Goal: Obtain resource: Download file/media

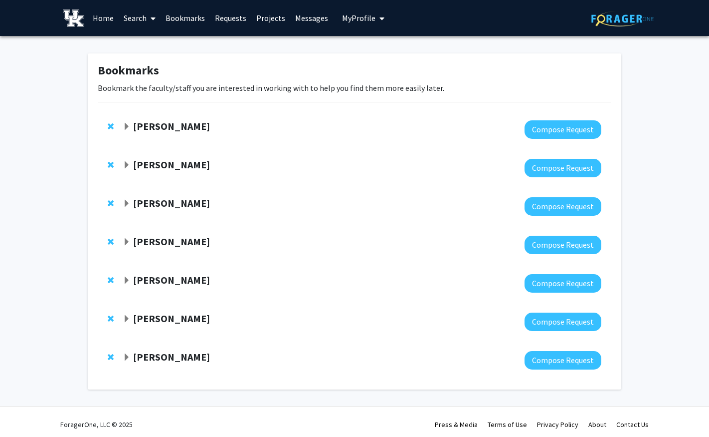
click at [175, 357] on strong "[PERSON_NAME]" at bounding box center [171, 356] width 77 height 12
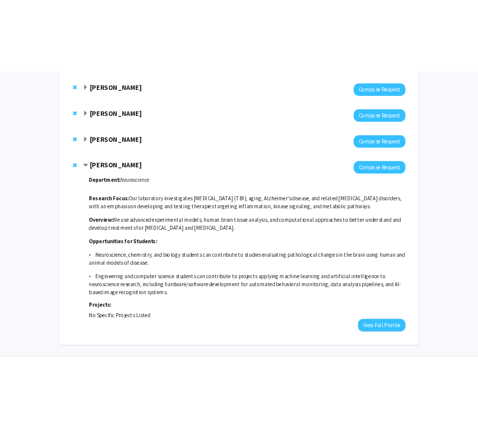
scroll to position [219, 0]
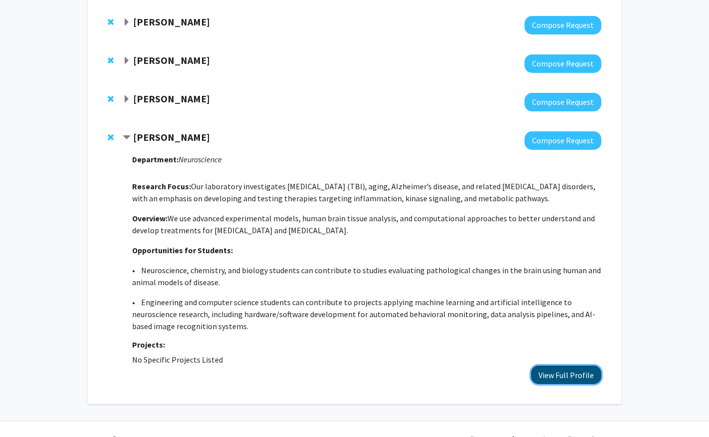
click at [569, 378] on button "View Full Profile" at bounding box center [566, 374] width 70 height 18
click at [557, 373] on button "View Full Profile" at bounding box center [566, 374] width 70 height 18
click at [569, 372] on button "View Full Profile" at bounding box center [566, 374] width 70 height 18
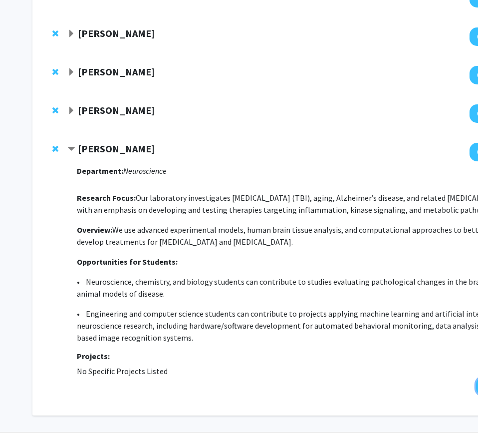
scroll to position [0, 0]
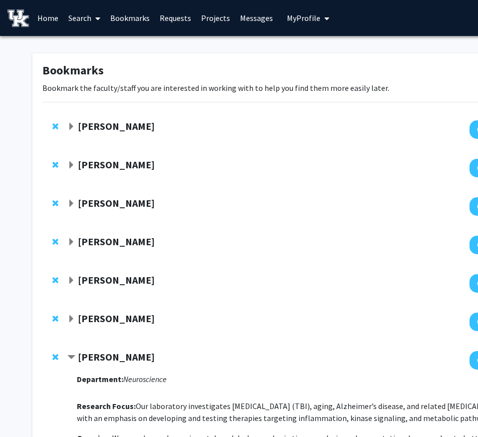
click at [307, 18] on span "My Profile" at bounding box center [303, 18] width 33 height 10
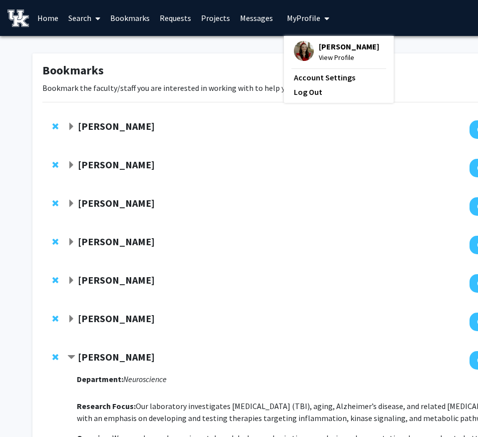
click at [313, 52] on div "Addison Grosser View Profile" at bounding box center [336, 52] width 85 height 22
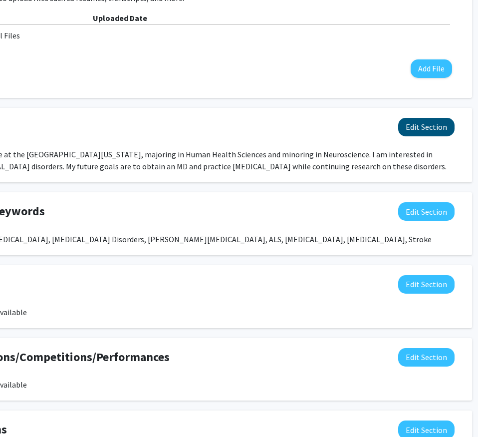
scroll to position [355, 102]
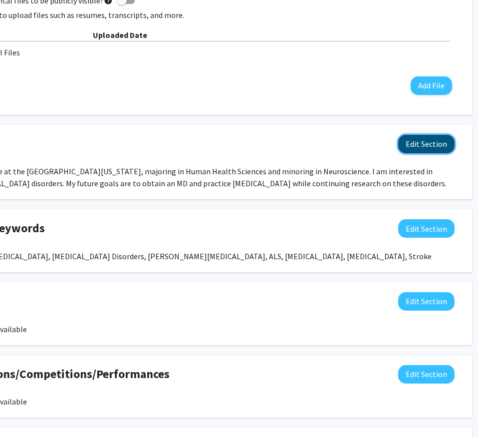
click at [450, 144] on button "Edit Section" at bounding box center [426, 144] width 56 height 18
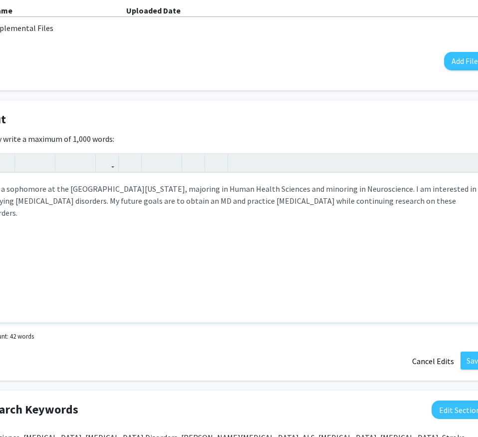
scroll to position [380, 68]
click at [81, 204] on div "I am a sophomore at the University of Kentucky, majoring in Human Health Scienc…" at bounding box center [231, 248] width 513 height 150
type textarea "I am a sophomore at the University of Kentucky, majoring in Human Health Scienc…"
click at [467, 364] on button "Save" at bounding box center [474, 360] width 27 height 18
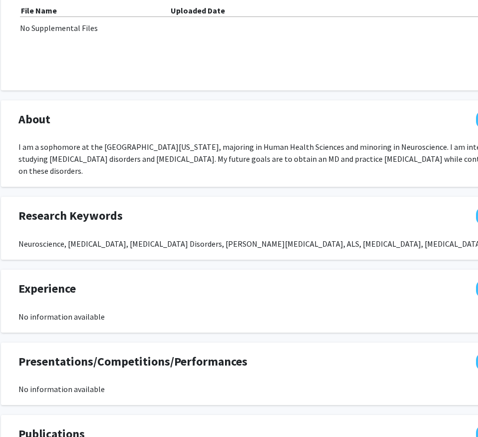
scroll to position [380, 19]
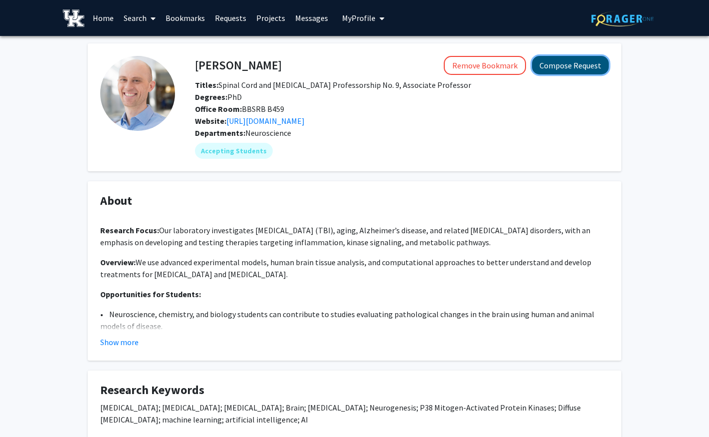
click at [569, 59] on button "Compose Request" at bounding box center [570, 65] width 77 height 18
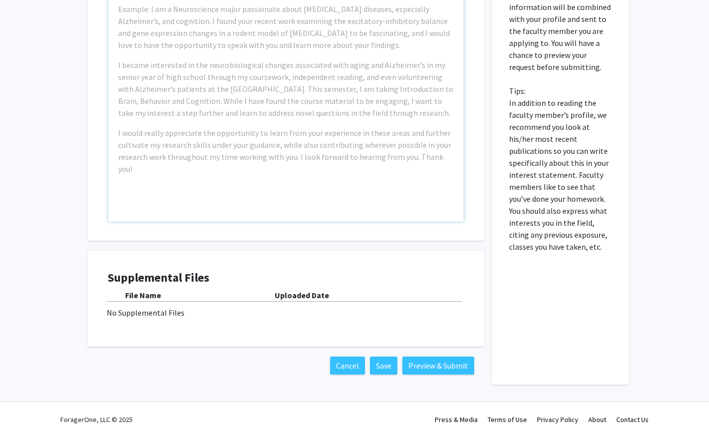
scroll to position [277, 0]
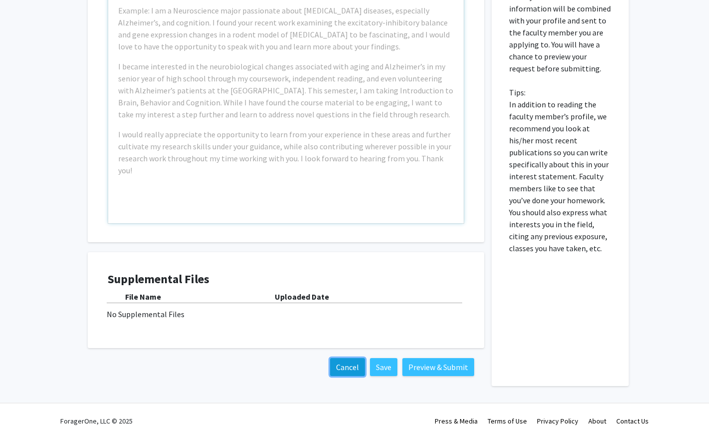
click at [338, 372] on button "Cancel" at bounding box center [347, 367] width 35 height 18
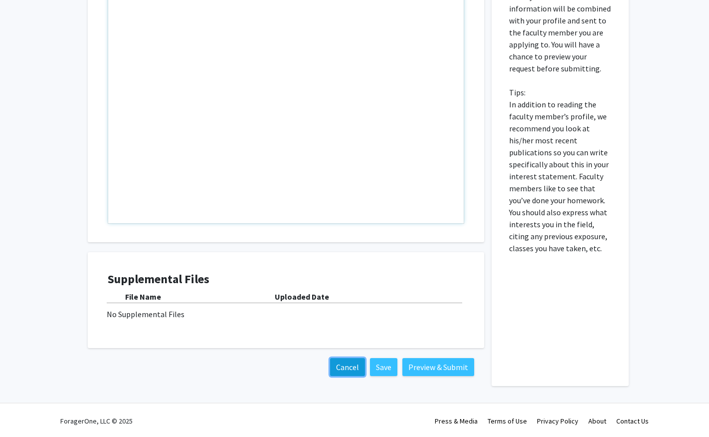
click at [339, 366] on button "Cancel" at bounding box center [347, 367] width 35 height 18
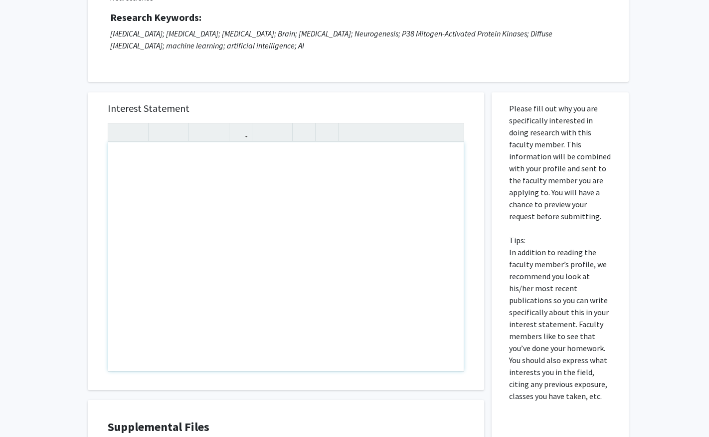
scroll to position [0, 0]
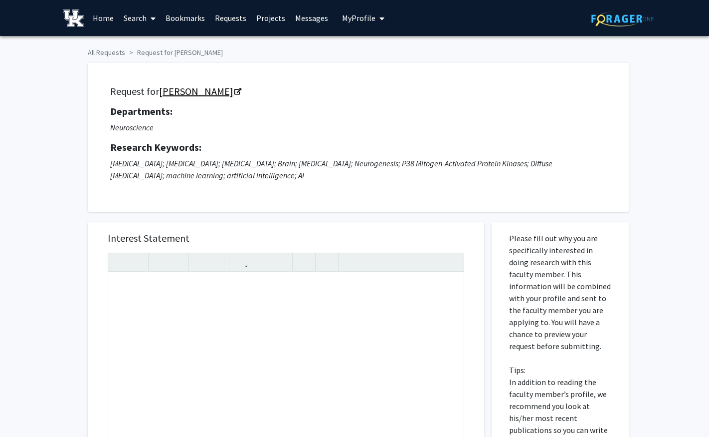
click at [176, 90] on link "[PERSON_NAME]" at bounding box center [199, 91] width 81 height 12
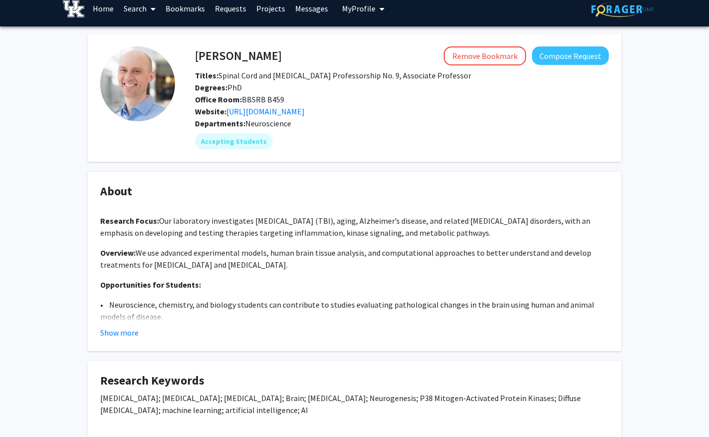
scroll to position [10, 0]
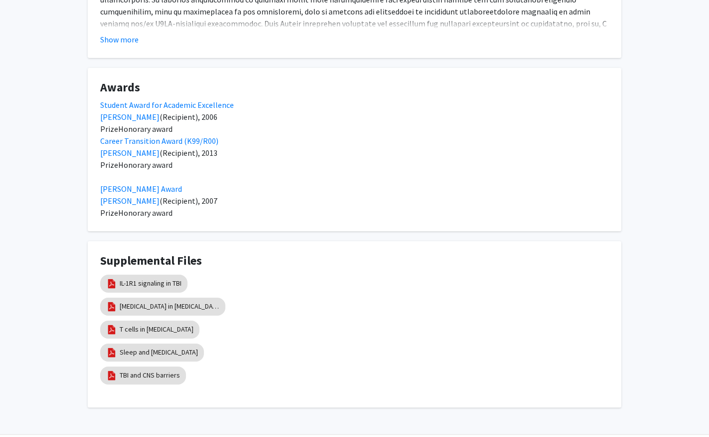
scroll to position [590, 0]
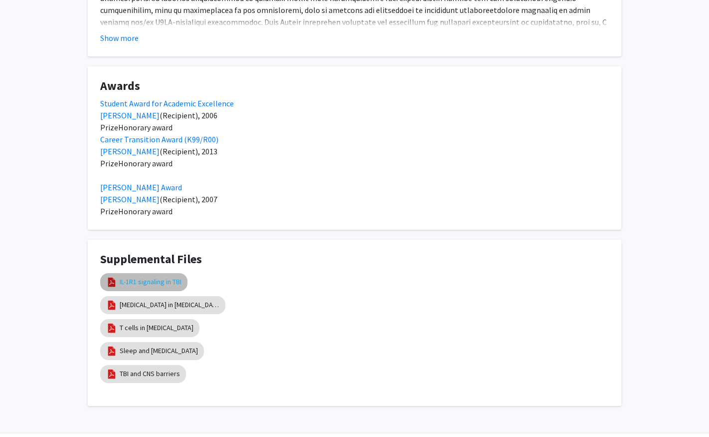
click at [165, 283] on link "IL-1R1 signaling in TBI" at bounding box center [151, 281] width 62 height 10
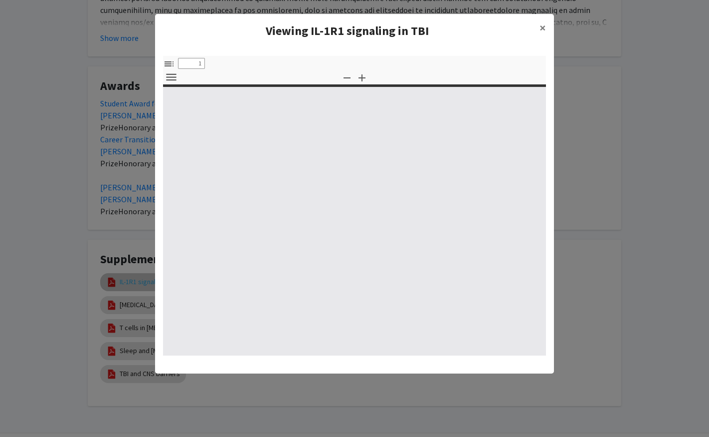
select select "custom"
type input "0"
select select "custom"
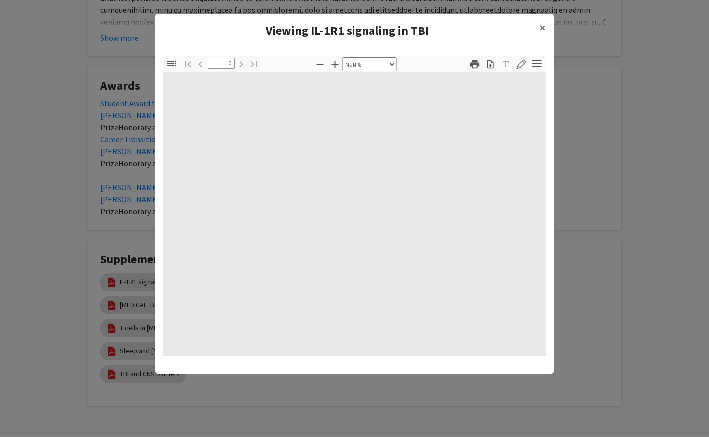
type input "1"
select select "custom"
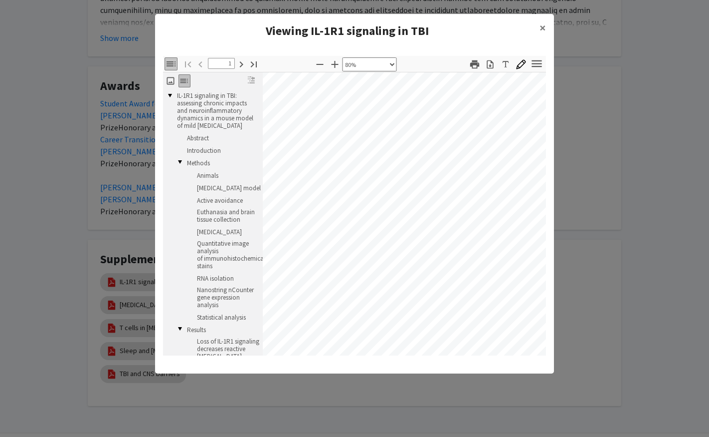
scroll to position [0, 13]
click at [541, 25] on span "×" at bounding box center [543, 27] width 6 height 15
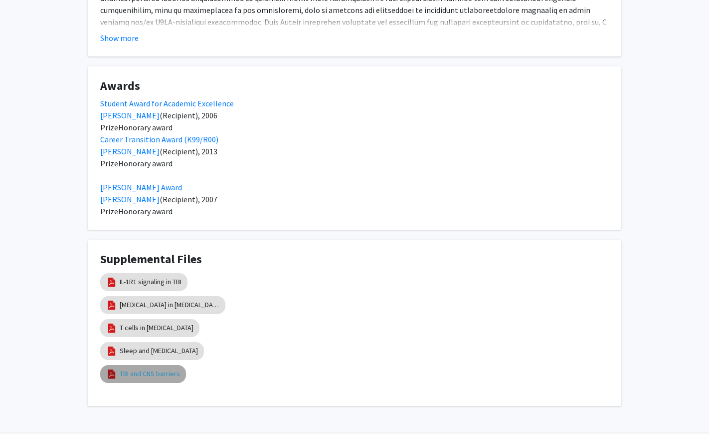
click at [158, 368] on link "TBI and CNS barriers" at bounding box center [150, 373] width 60 height 10
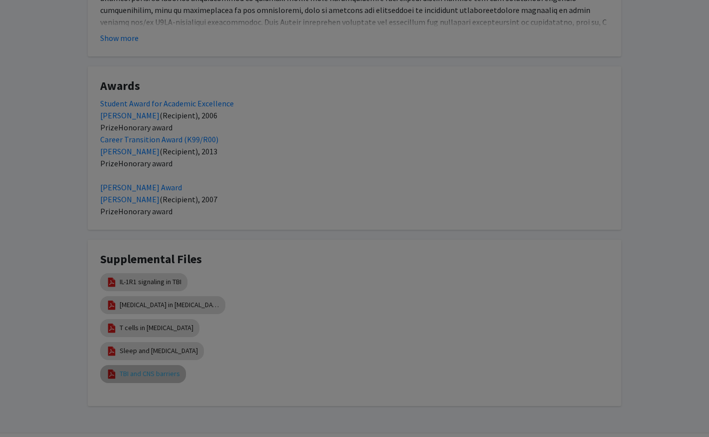
select select "custom"
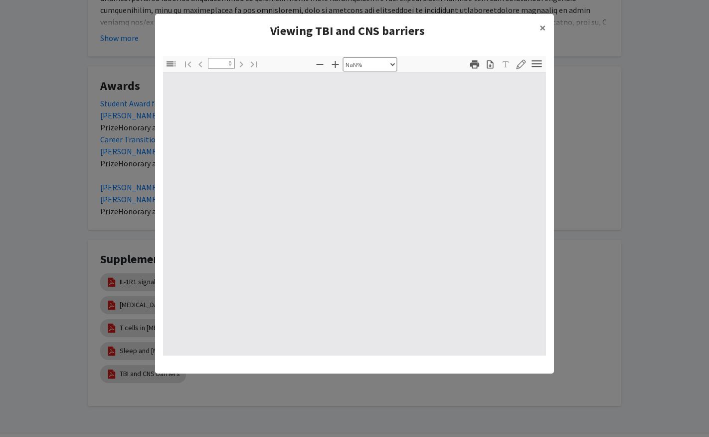
type input "1"
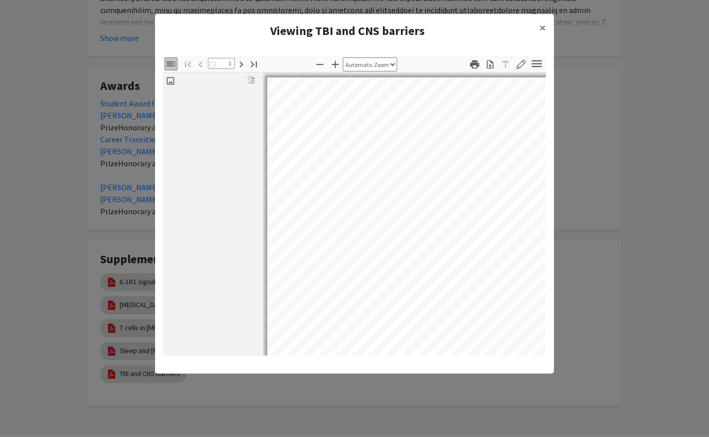
select select "auto"
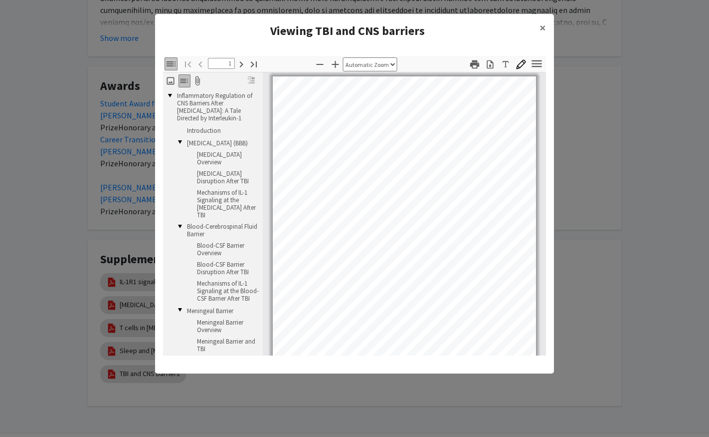
scroll to position [1, 0]
click at [543, 26] on span "×" at bounding box center [543, 27] width 6 height 15
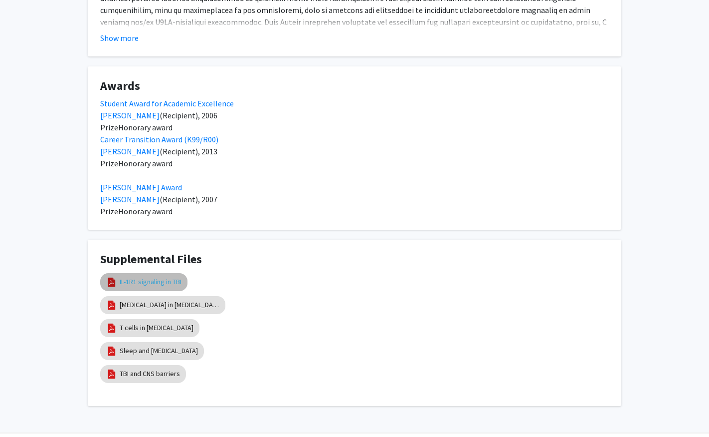
click at [155, 279] on link "IL-1R1 signaling in TBI" at bounding box center [151, 281] width 62 height 10
select select "custom"
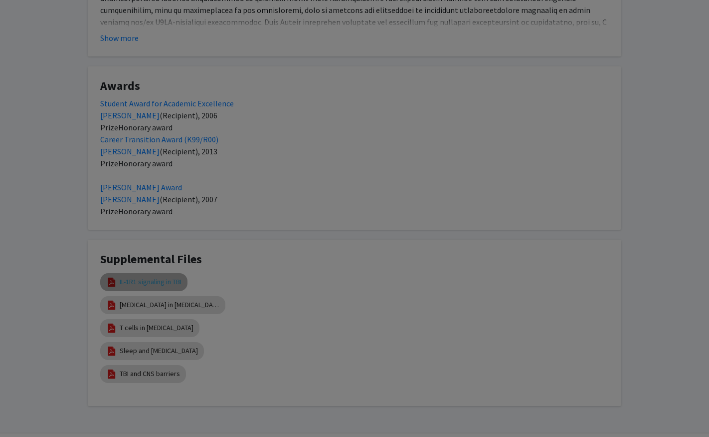
type input "0"
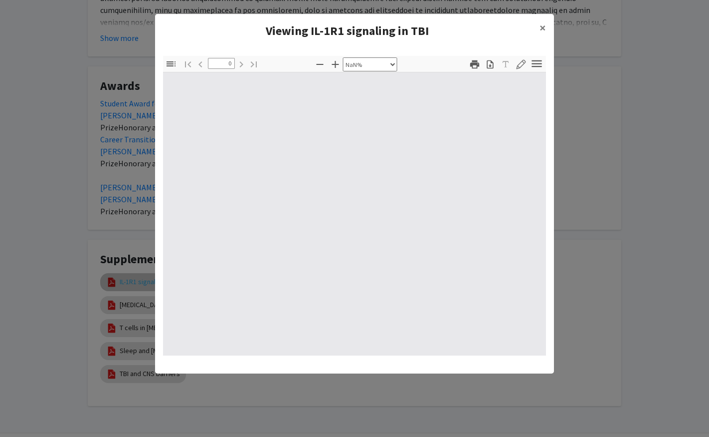
select select "auto"
type input "1"
select select "custom"
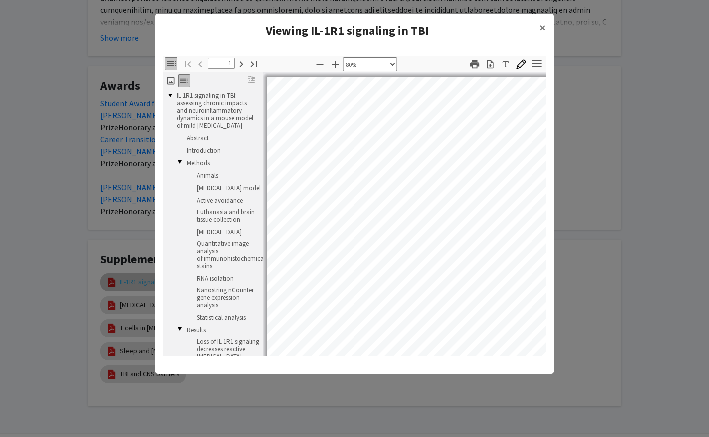
scroll to position [1, 0]
click at [538, 27] on button "×" at bounding box center [543, 28] width 22 height 28
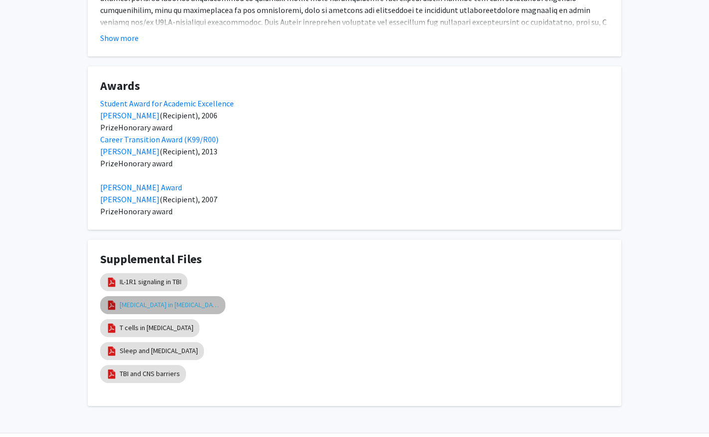
click at [172, 304] on link "[MEDICAL_DATA] in [MEDICAL_DATA]" at bounding box center [170, 304] width 100 height 10
select select "custom"
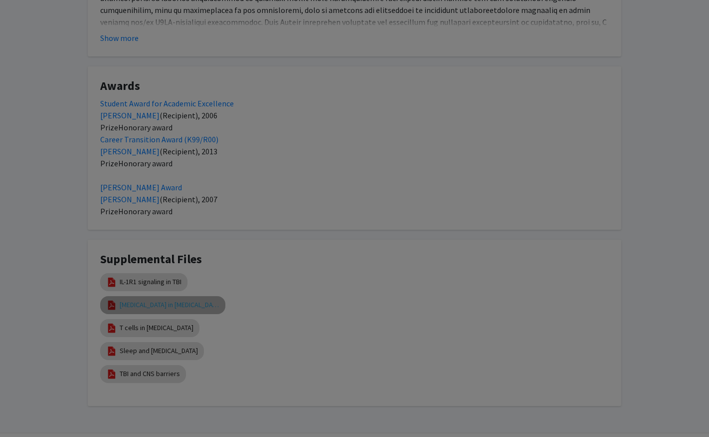
type input "0"
select select "custom"
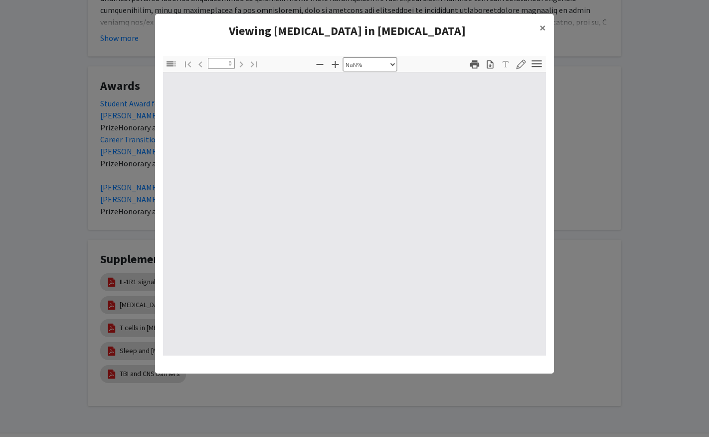
type input "1"
select select "custom"
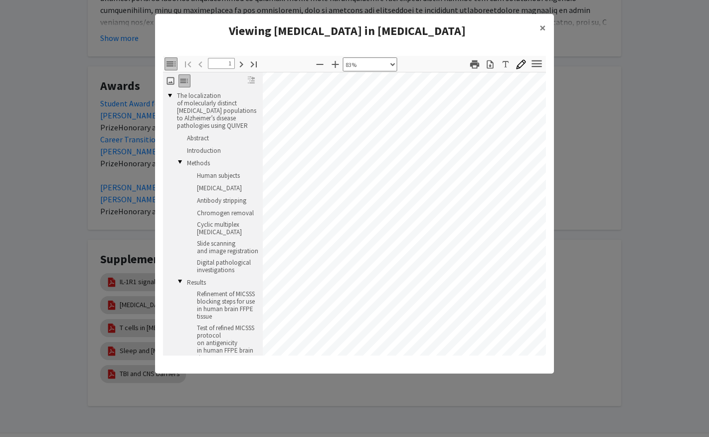
scroll to position [59, 20]
click at [539, 24] on button "×" at bounding box center [543, 28] width 22 height 28
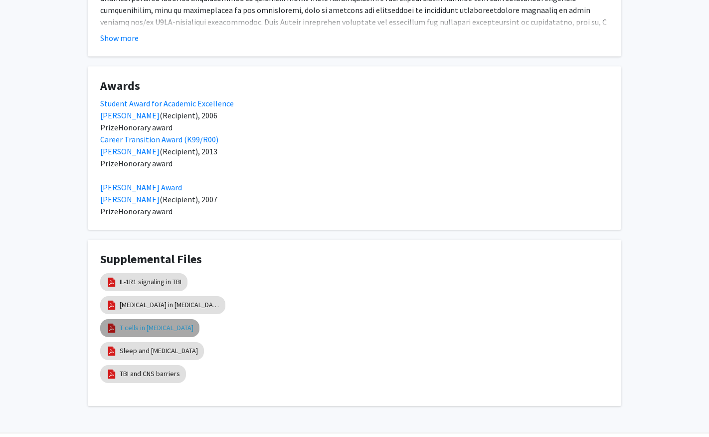
click at [159, 331] on link "T cells in [MEDICAL_DATA]" at bounding box center [157, 327] width 74 height 10
select select "custom"
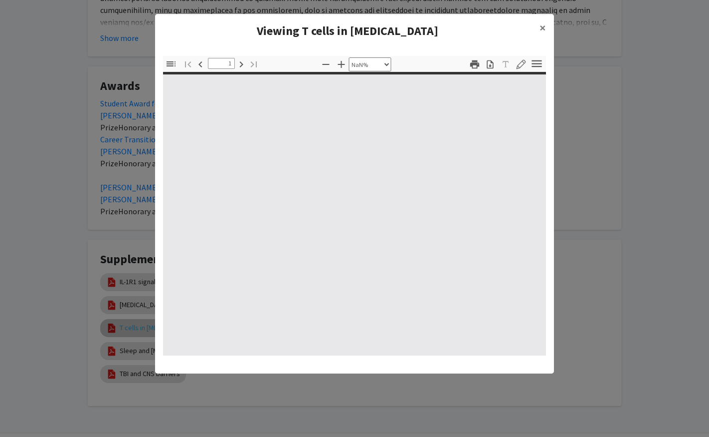
type input "0"
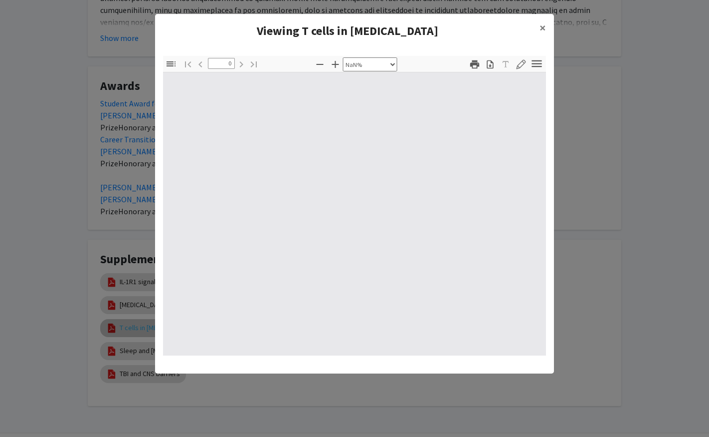
select select "auto"
type input "1"
select select "auto"
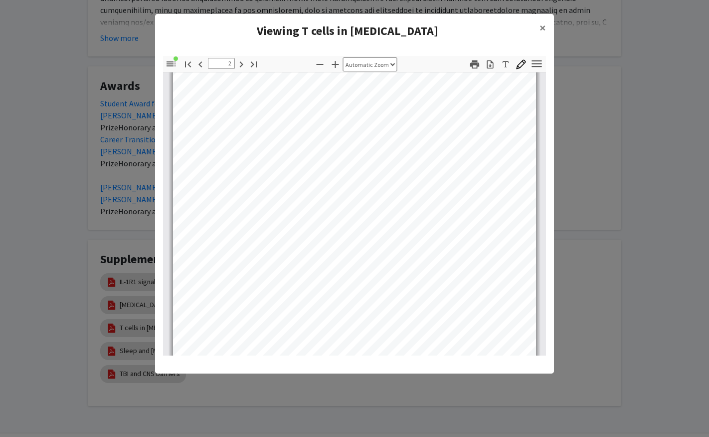
scroll to position [507, 0]
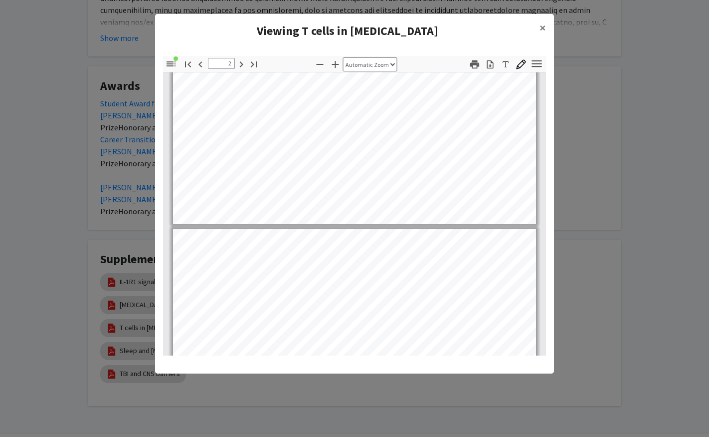
type input "1"
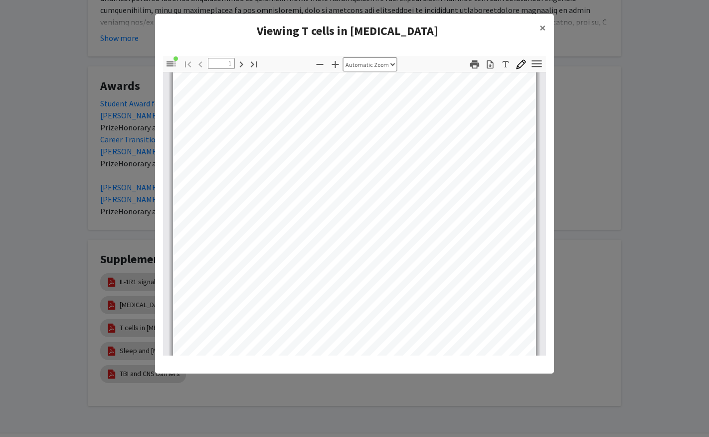
scroll to position [142, 0]
click at [545, 30] on span "×" at bounding box center [543, 27] width 6 height 15
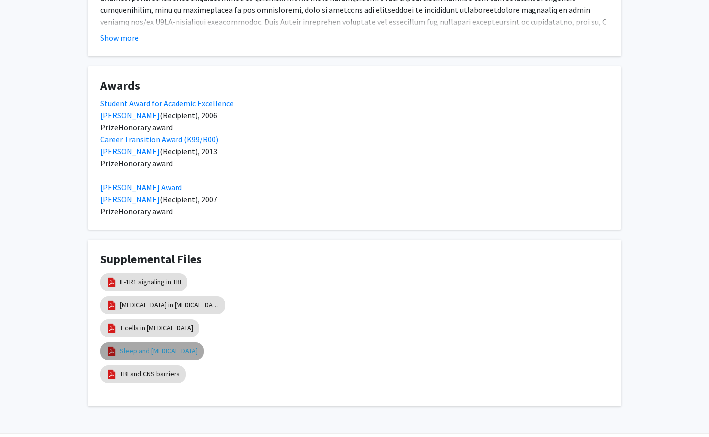
click at [198, 351] on link "Sleep and [MEDICAL_DATA]" at bounding box center [159, 350] width 78 height 10
select select "custom"
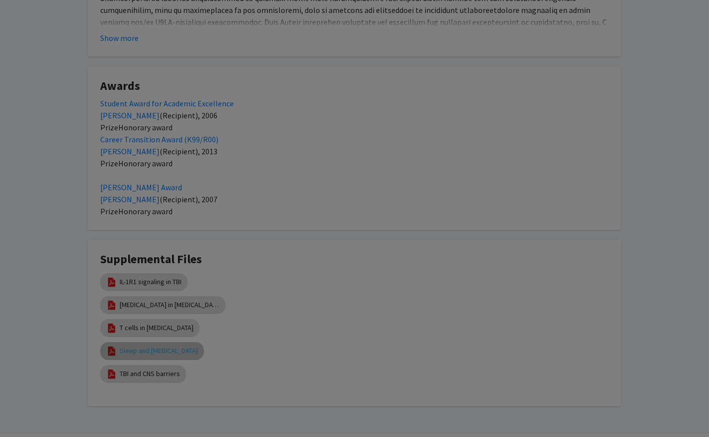
type input "0"
select select "custom"
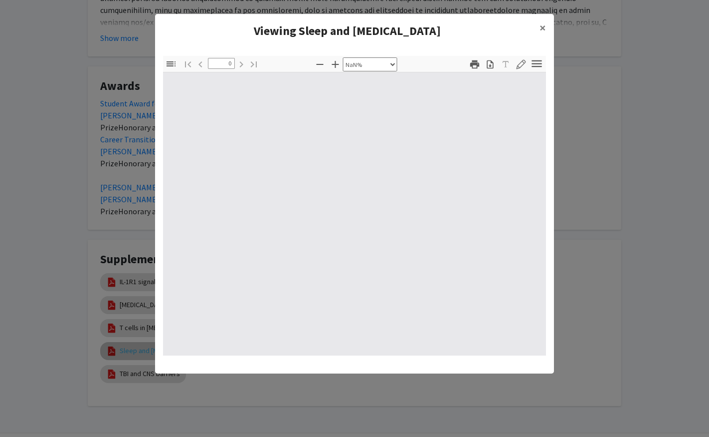
type input "1"
select select "auto"
type input "111"
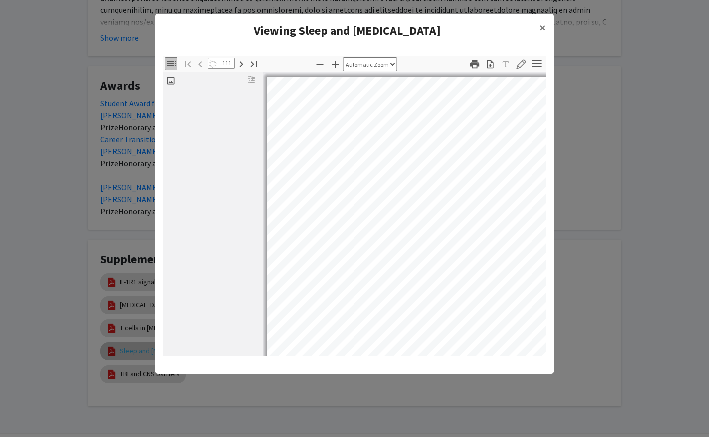
select select "auto"
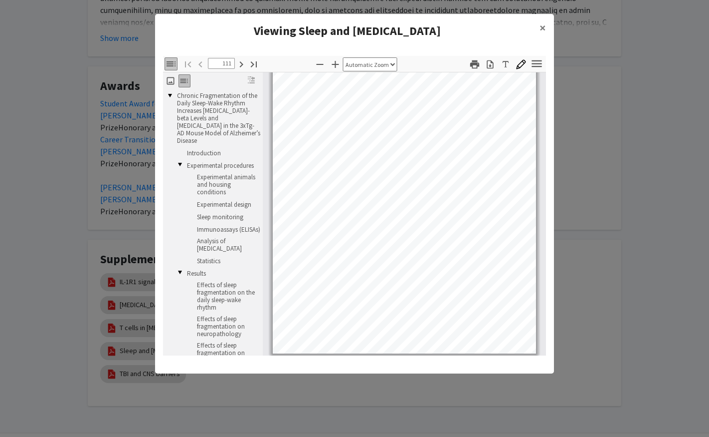
scroll to position [77, 0]
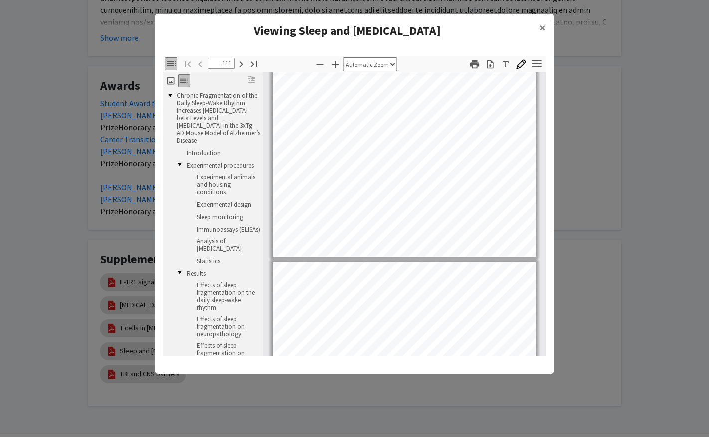
type input "112"
click at [539, 23] on button "×" at bounding box center [543, 28] width 22 height 28
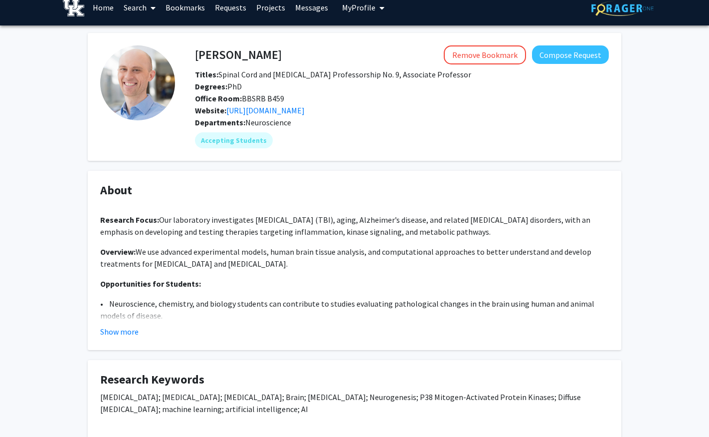
scroll to position [11, 0]
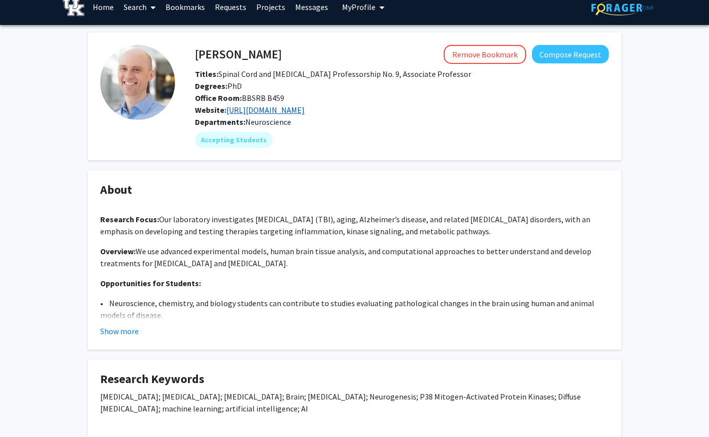
click at [301, 110] on link "[URL][DOMAIN_NAME]" at bounding box center [265, 110] width 78 height 10
click at [293, 110] on link "[URL][DOMAIN_NAME]" at bounding box center [265, 110] width 78 height 10
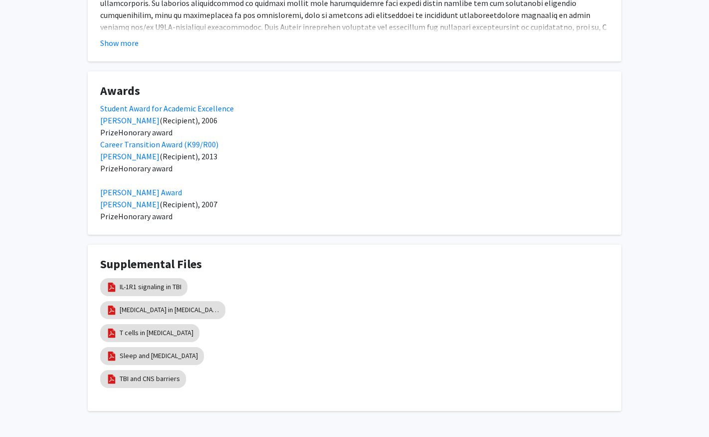
scroll to position [587, 0]
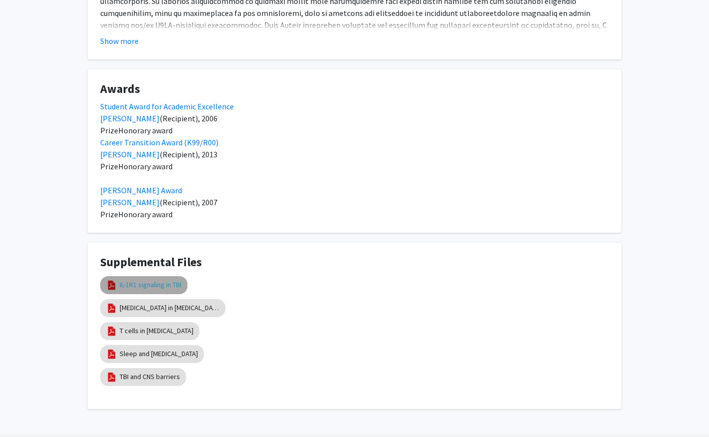
click at [159, 283] on link "IL-1R1 signaling in TBI" at bounding box center [151, 284] width 62 height 10
select select "custom"
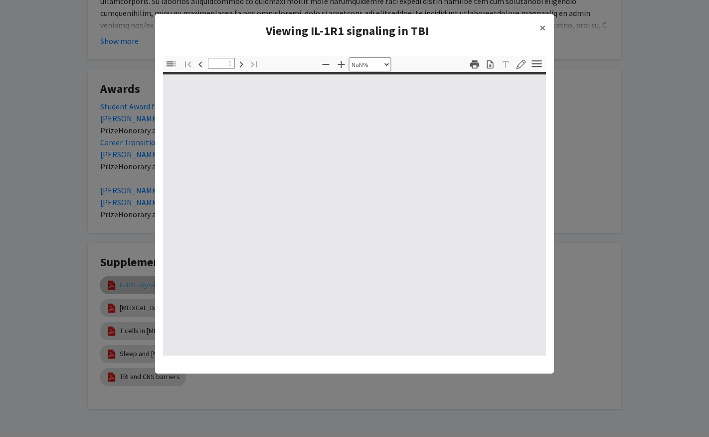
type input "0"
select select "custom"
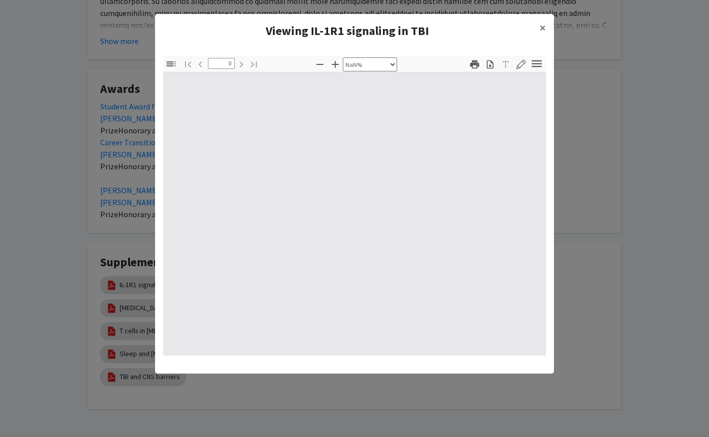
type input "1"
select select "custom"
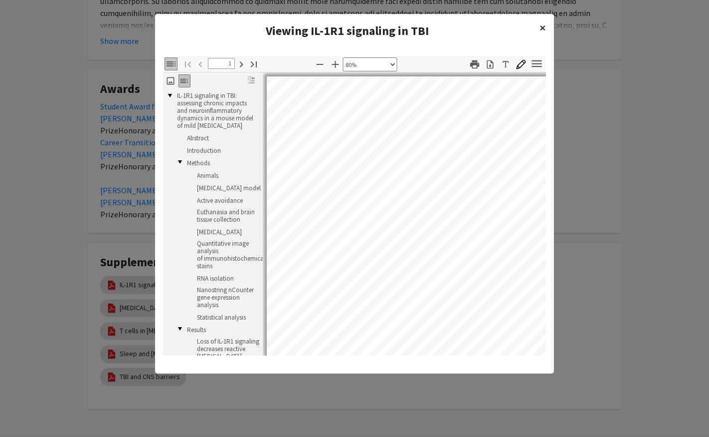
click at [541, 28] on span "×" at bounding box center [543, 27] width 6 height 15
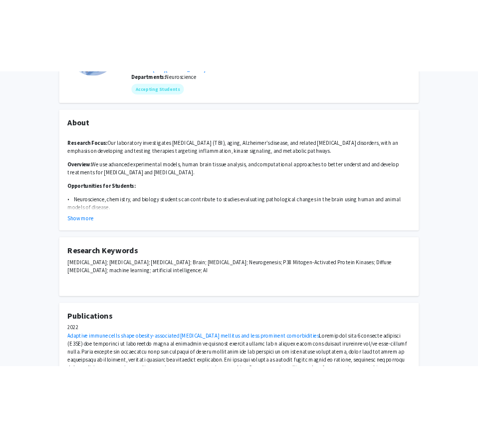
scroll to position [0, 0]
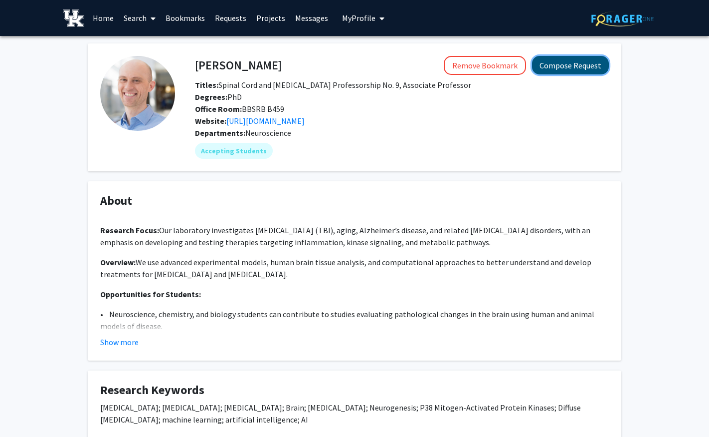
click at [560, 57] on button "Compose Request" at bounding box center [570, 65] width 77 height 18
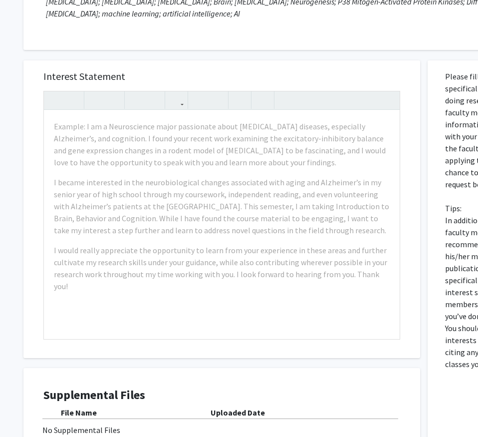
scroll to position [164, 9]
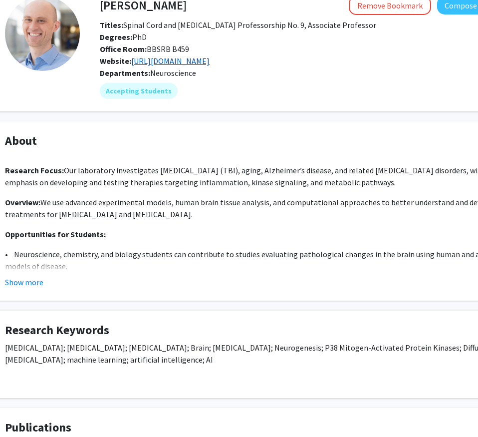
scroll to position [60, 41]
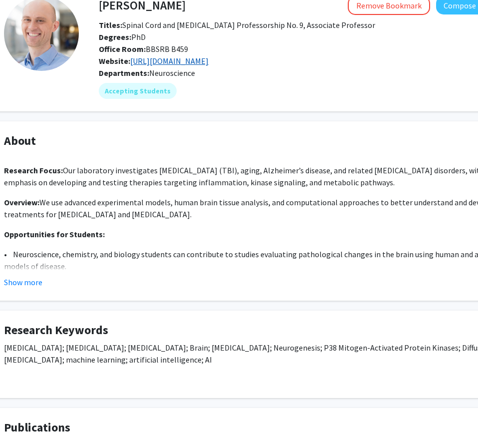
click at [176, 61] on link "[URL][DOMAIN_NAME]" at bounding box center [169, 61] width 78 height 10
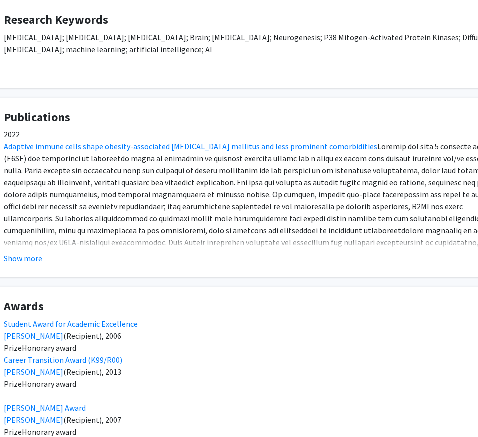
scroll to position [621, 41]
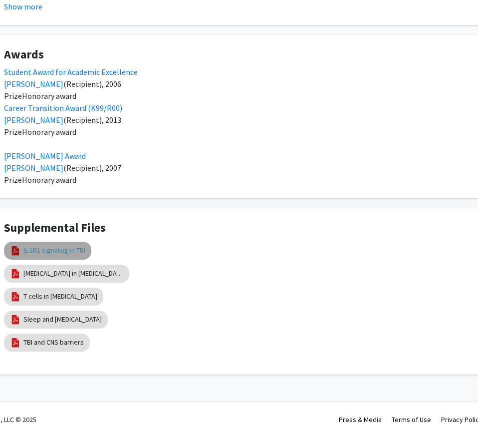
click at [56, 252] on link "IL-1R1 signaling in TBI" at bounding box center [54, 250] width 62 height 10
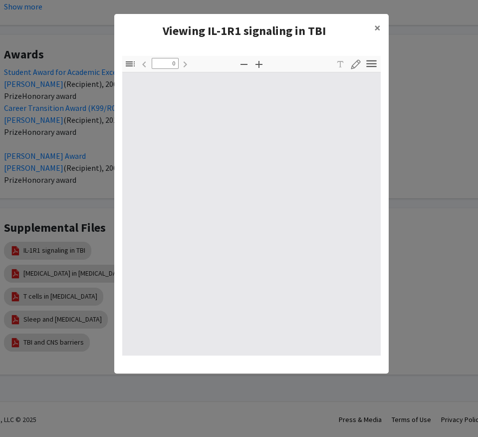
type input "1"
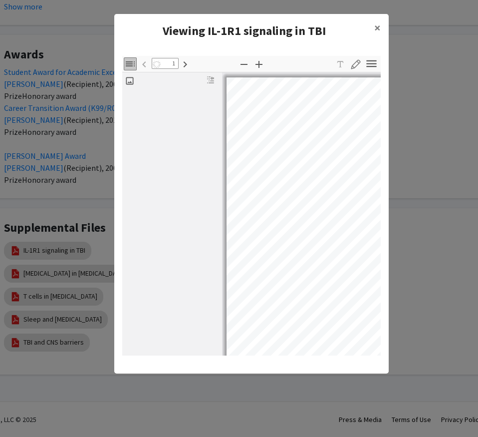
scroll to position [1, 0]
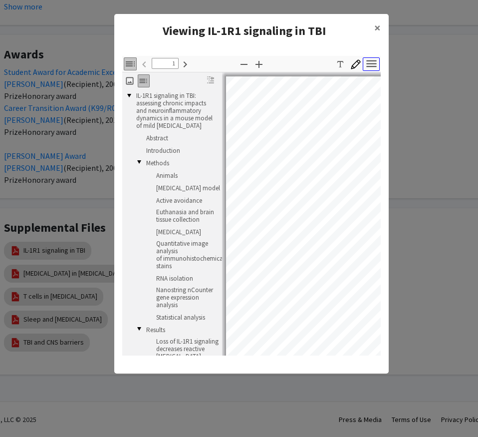
click at [372, 61] on icon "button" at bounding box center [371, 63] width 10 height 7
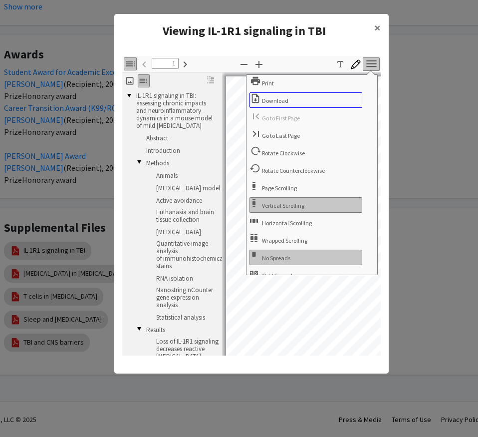
click at [285, 100] on span "Download" at bounding box center [276, 100] width 28 height 7
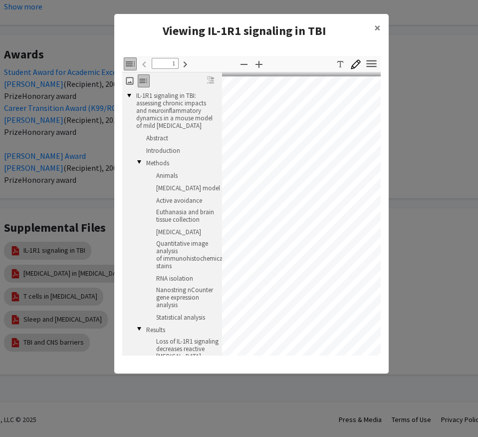
scroll to position [1, 0]
click at [244, 64] on icon "button" at bounding box center [243, 64] width 7 height 1
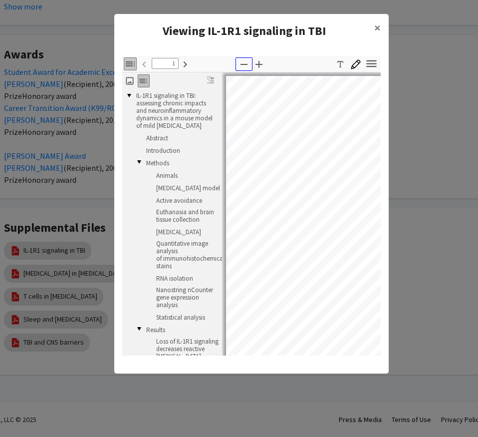
click at [244, 64] on icon "button" at bounding box center [243, 64] width 7 height 1
click at [249, 62] on icon "button" at bounding box center [244, 64] width 12 height 12
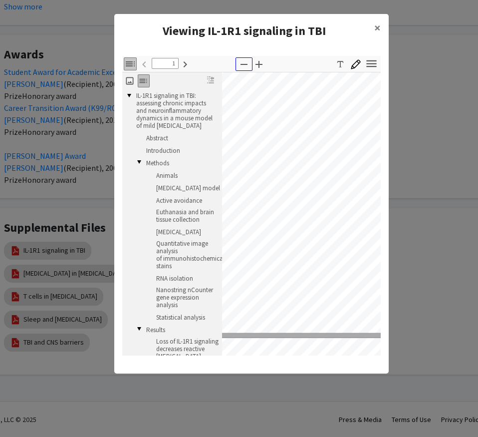
scroll to position [8, 17]
click at [374, 28] on span "×" at bounding box center [377, 27] width 6 height 15
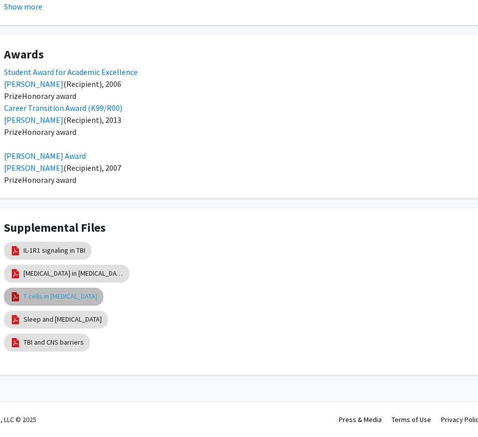
click at [63, 294] on link "T cells in [MEDICAL_DATA]" at bounding box center [60, 296] width 74 height 10
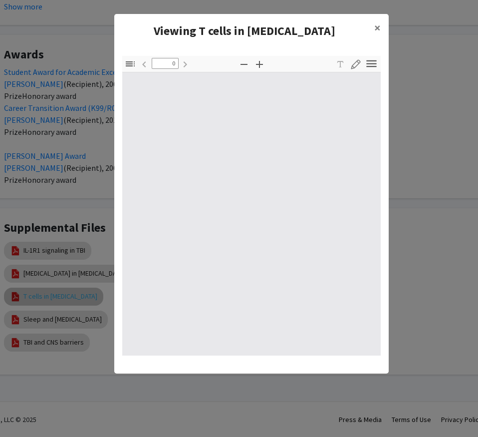
type input "1"
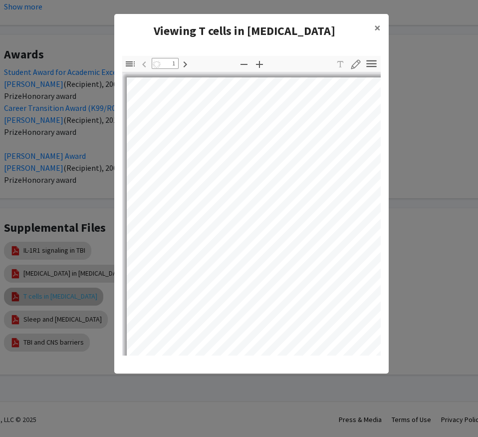
scroll to position [2, 0]
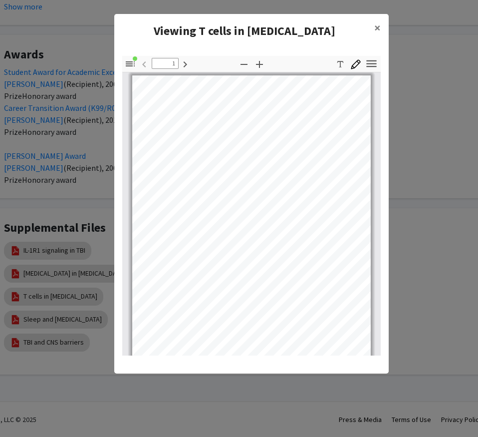
click at [96, 188] on modal-container "Viewing T cells in [MEDICAL_DATA] × Thumbnails Document Outline Attachments Lay…" at bounding box center [239, 218] width 478 height 437
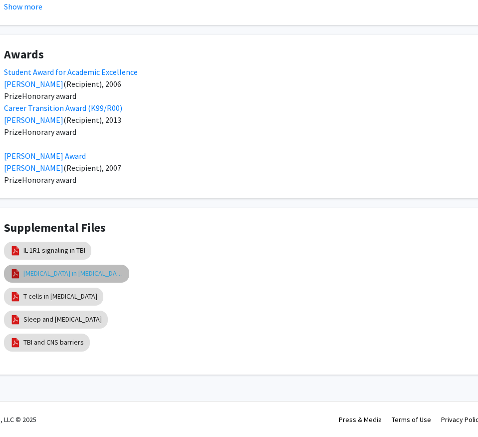
click at [91, 277] on link "[MEDICAL_DATA] in [MEDICAL_DATA]" at bounding box center [73, 273] width 100 height 10
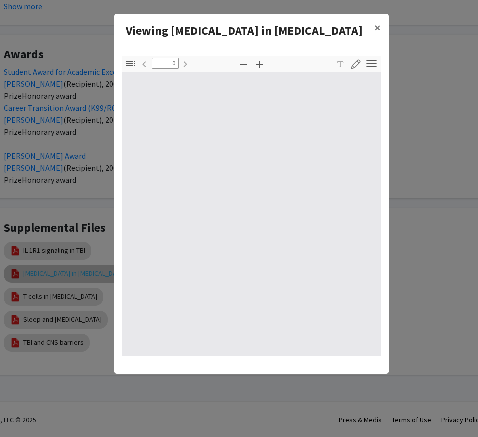
type input "1"
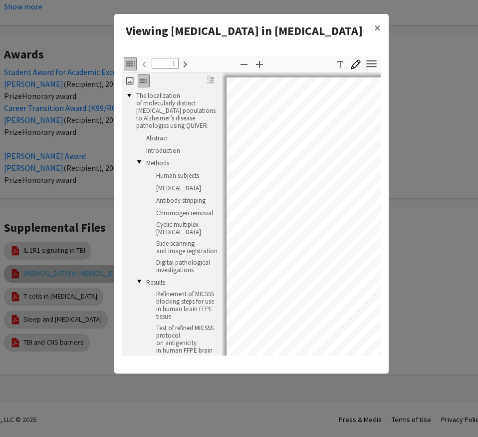
scroll to position [1, 0]
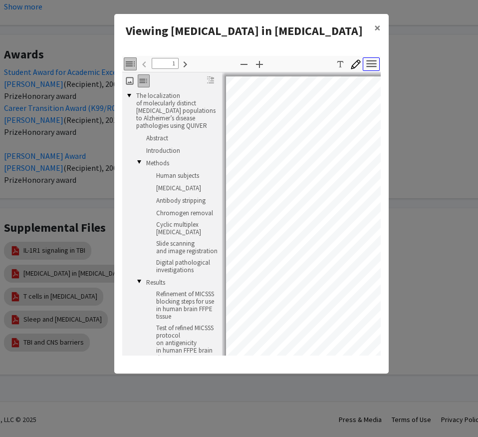
click at [372, 61] on icon "button" at bounding box center [371, 63] width 13 height 13
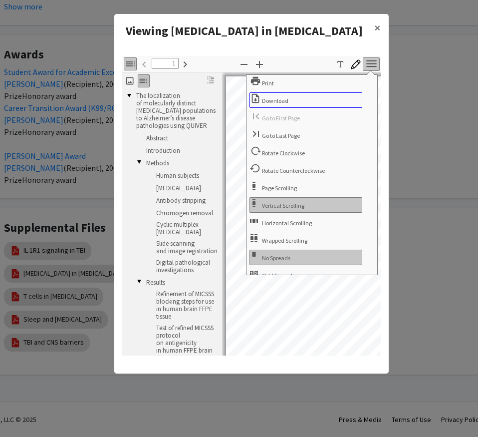
click at [284, 100] on span "Download" at bounding box center [276, 100] width 28 height 7
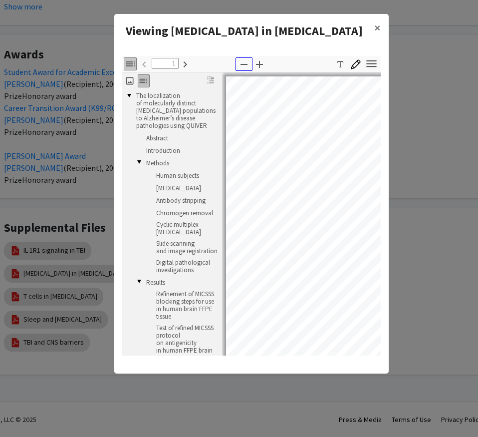
click at [242, 66] on icon "button" at bounding box center [244, 64] width 12 height 12
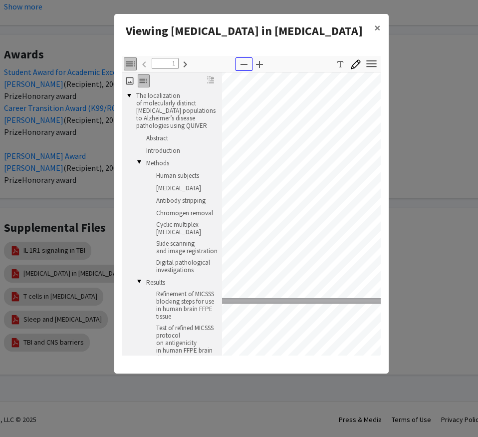
scroll to position [95, 19]
click at [126, 63] on icon "button" at bounding box center [130, 63] width 9 height 5
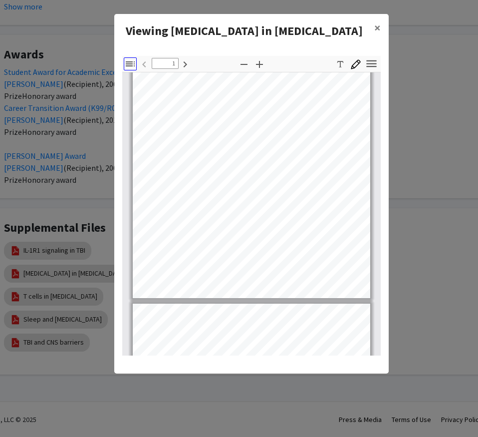
scroll to position [95, 0]
click at [258, 71] on pdf-zoom-in "Zoom In" at bounding box center [258, 64] width 15 height 17
click at [258, 65] on icon "button" at bounding box center [259, 64] width 12 height 12
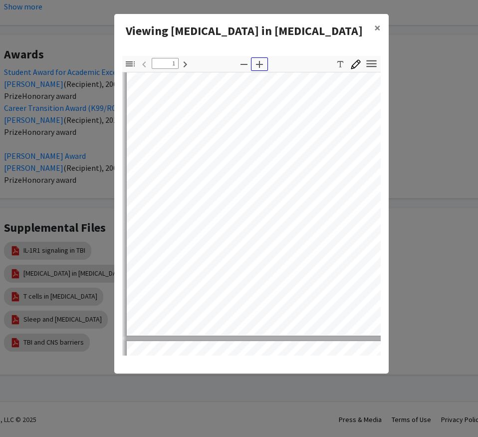
click at [258, 65] on icon "button" at bounding box center [259, 64] width 12 height 12
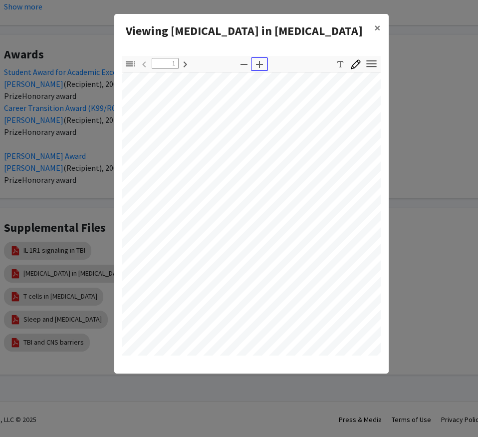
scroll to position [133, 54]
click at [373, 29] on button "×" at bounding box center [377, 28] width 22 height 28
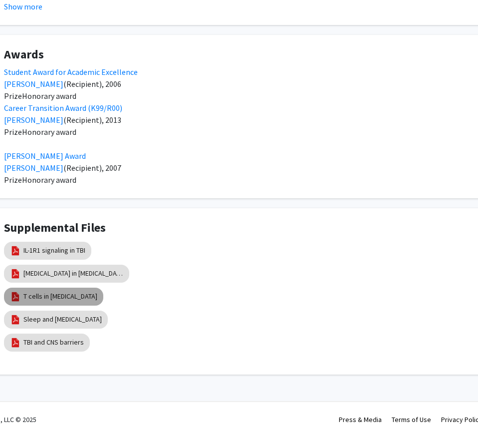
click at [78, 291] on mat-chip "T cells in [MEDICAL_DATA]" at bounding box center [53, 296] width 99 height 18
click at [62, 296] on link "T cells in [MEDICAL_DATA]" at bounding box center [60, 296] width 74 height 10
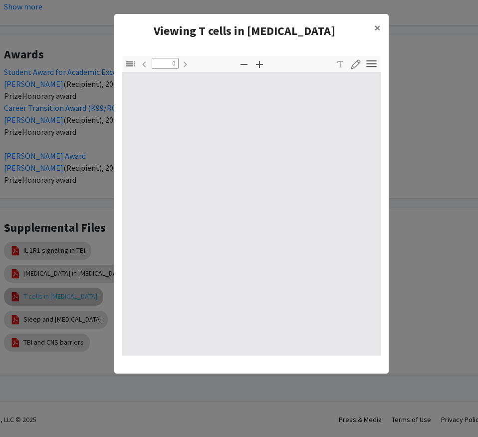
type input "1"
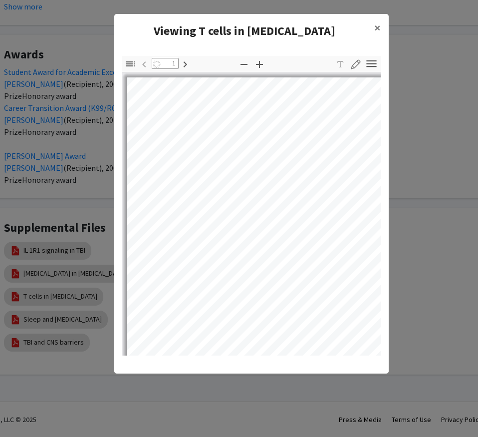
scroll to position [2, 0]
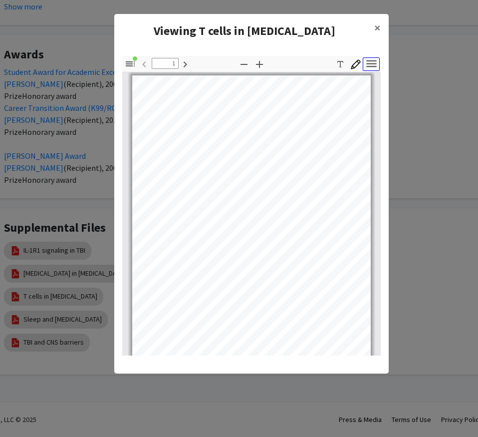
click at [367, 67] on icon "button" at bounding box center [371, 63] width 13 height 13
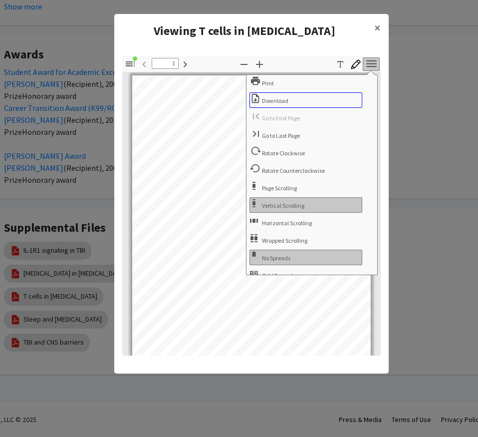
click at [269, 104] on button "Download" at bounding box center [305, 99] width 113 height 15
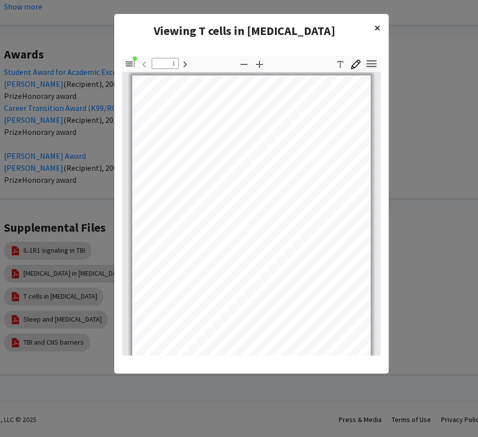
click at [374, 24] on span "×" at bounding box center [377, 27] width 6 height 15
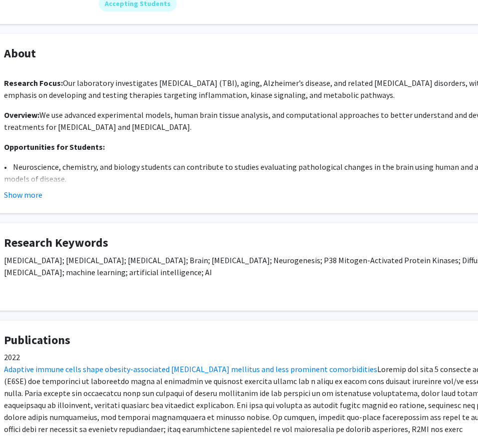
scroll to position [146, 41]
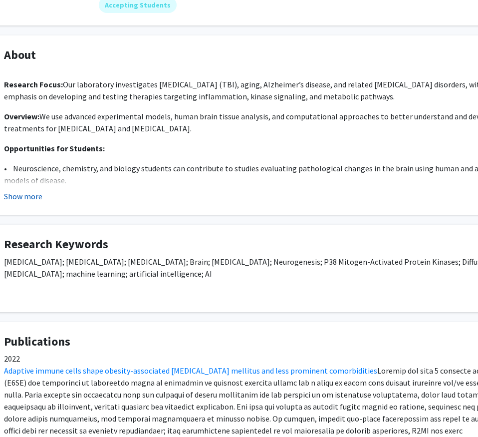
click at [36, 192] on button "Show more" at bounding box center [23, 196] width 38 height 12
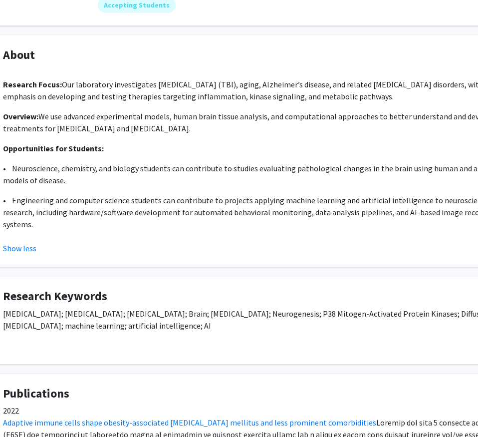
scroll to position [146, 37]
